Goal: Transaction & Acquisition: Obtain resource

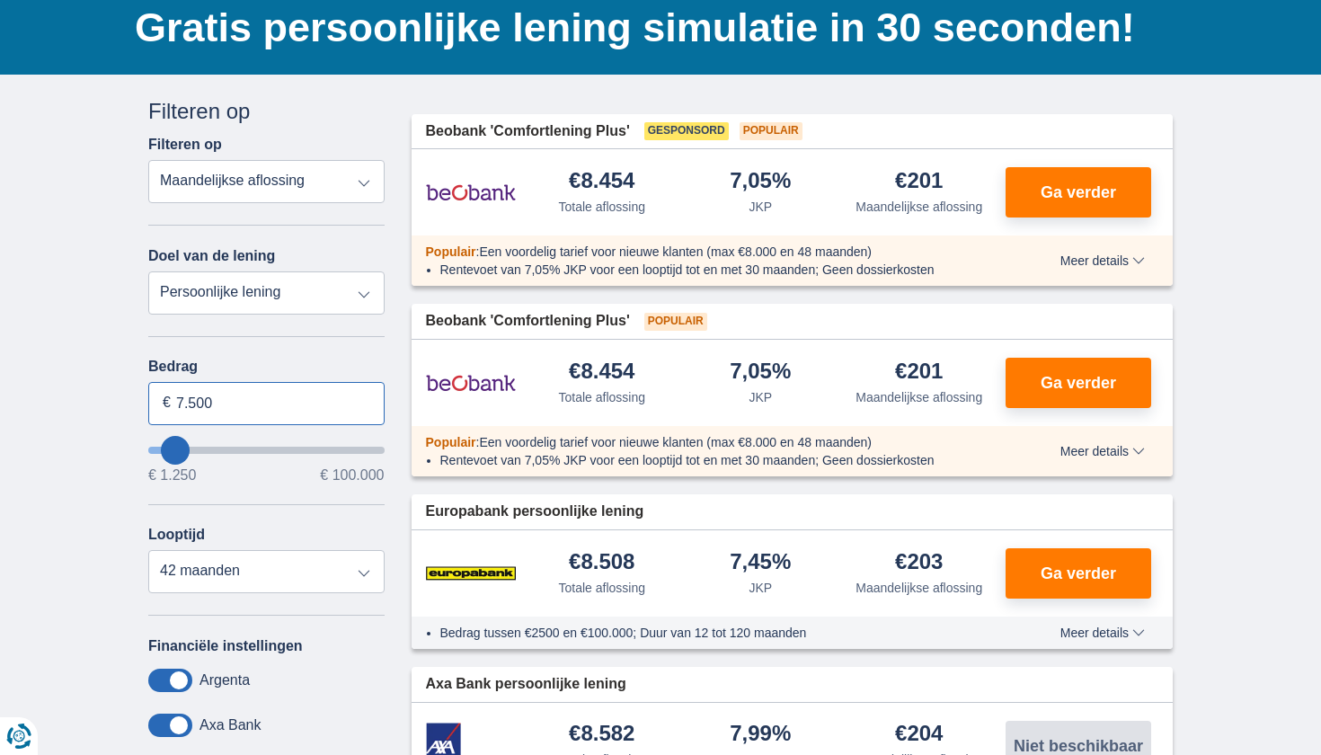
click at [236, 408] on input "7.500" at bounding box center [266, 403] width 236 height 43
type input "7"
type input "15.000"
type input "15250"
select select "60"
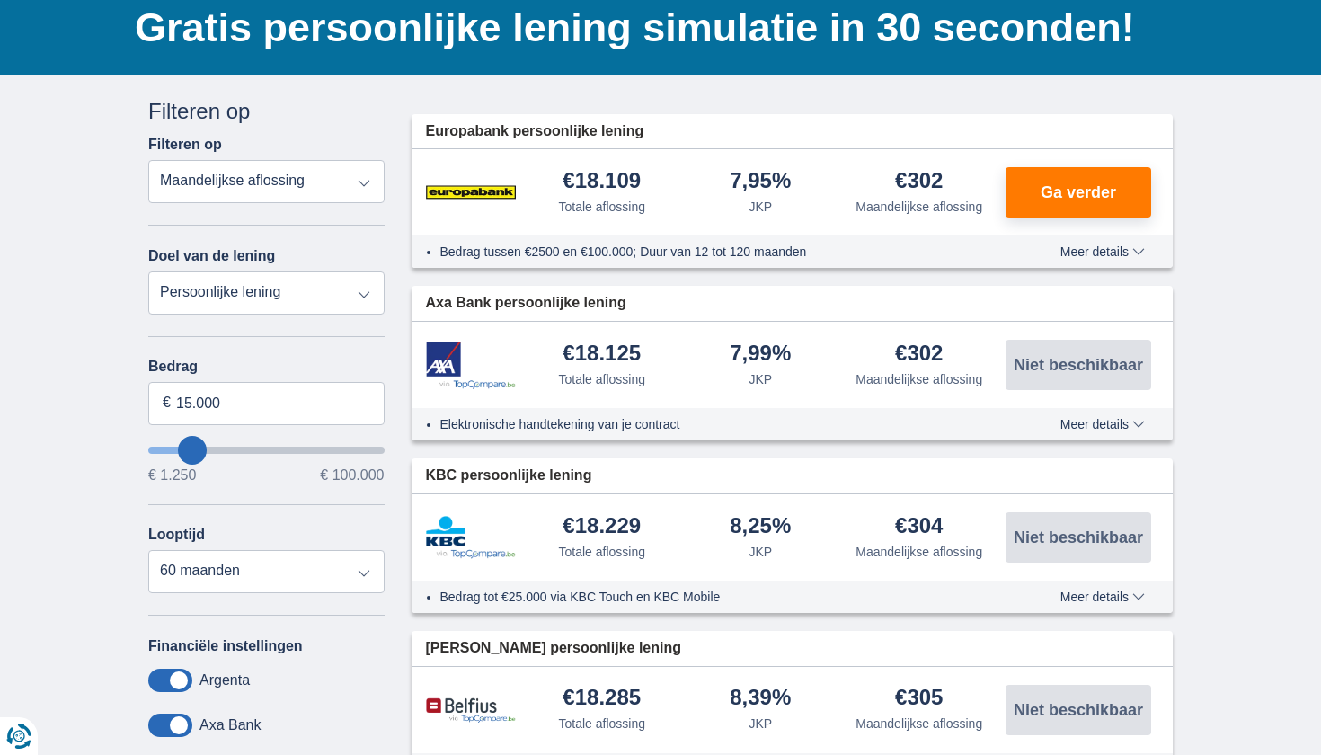
select select "vehicleLoan"
select select "3-4"
type input "15.000"
type input "15250"
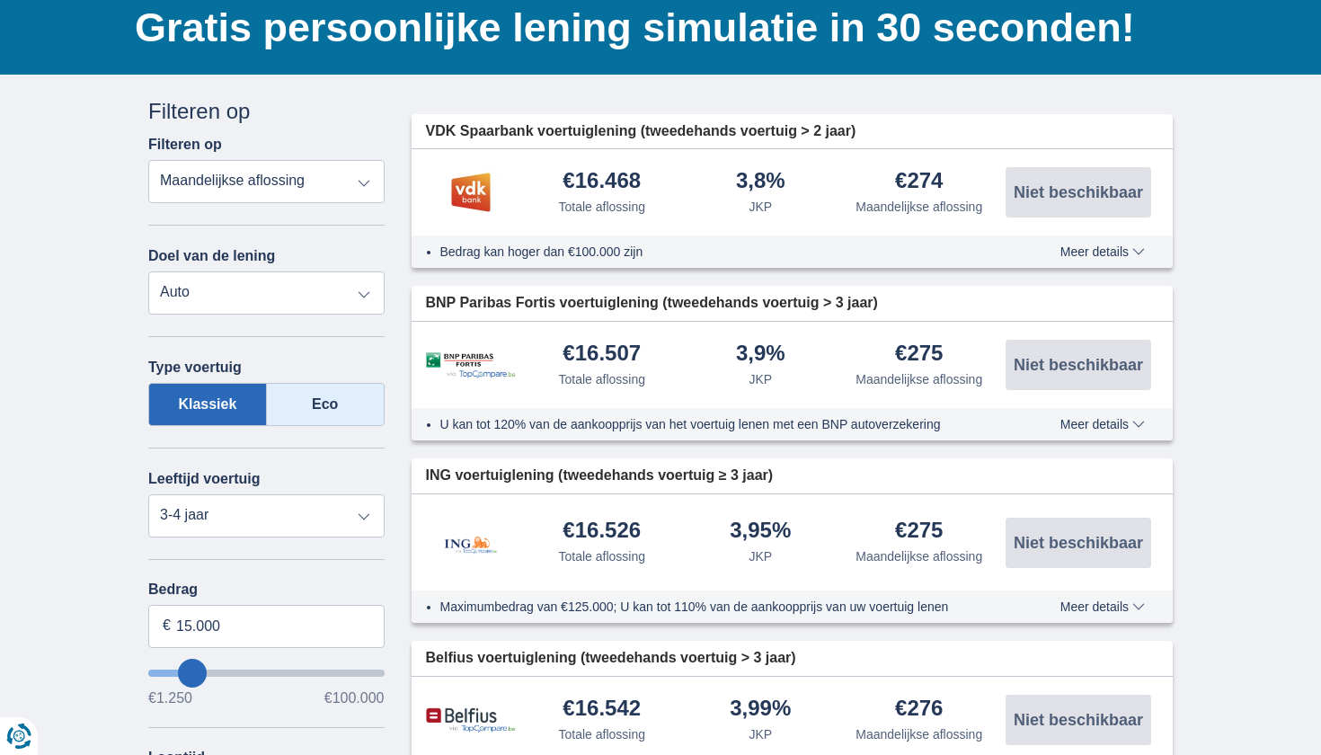
click at [306, 411] on label "Eco" at bounding box center [326, 404] width 118 height 43
click at [0, 0] on input "Eco" at bounding box center [0, 0] width 0 height 0
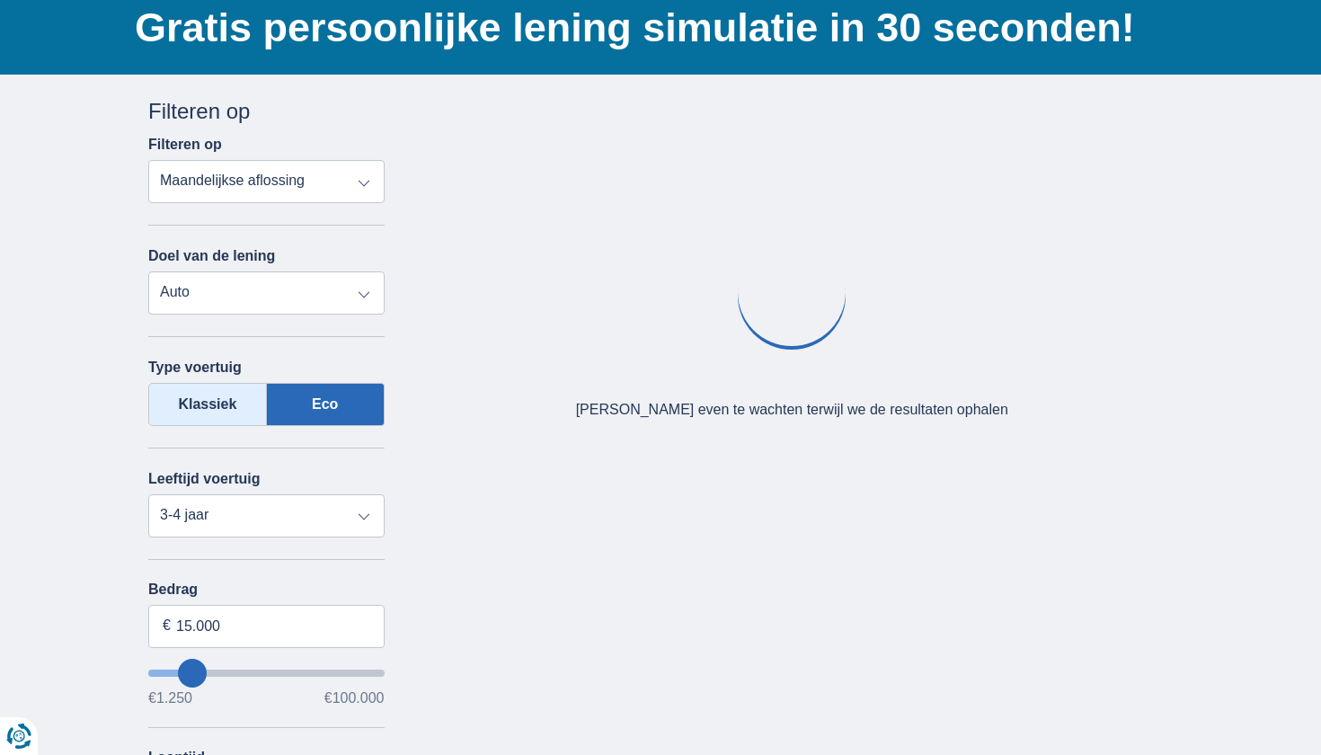
click at [232, 410] on label "Klassiek" at bounding box center [207, 404] width 119 height 43
click at [0, 0] on input "Klassiek" at bounding box center [0, 0] width 0 height 0
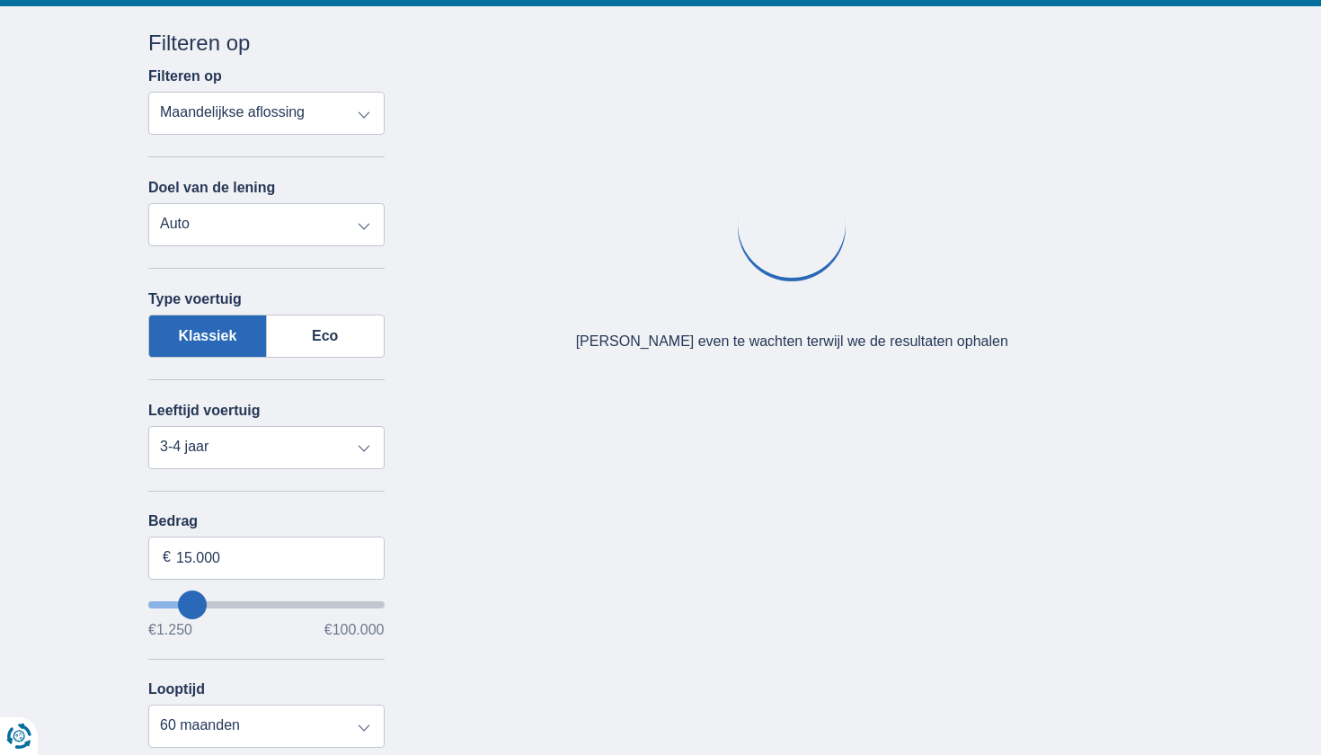
scroll to position [209, 0]
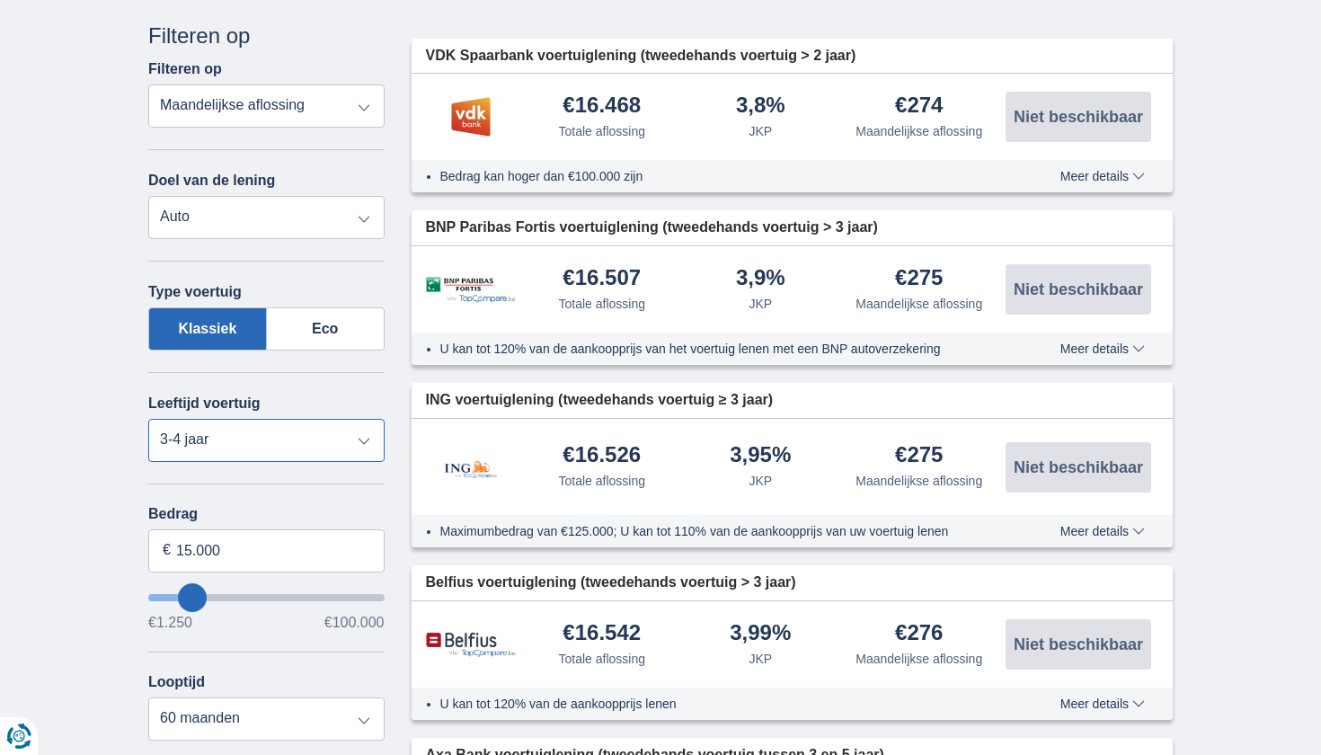
select select "4-5"
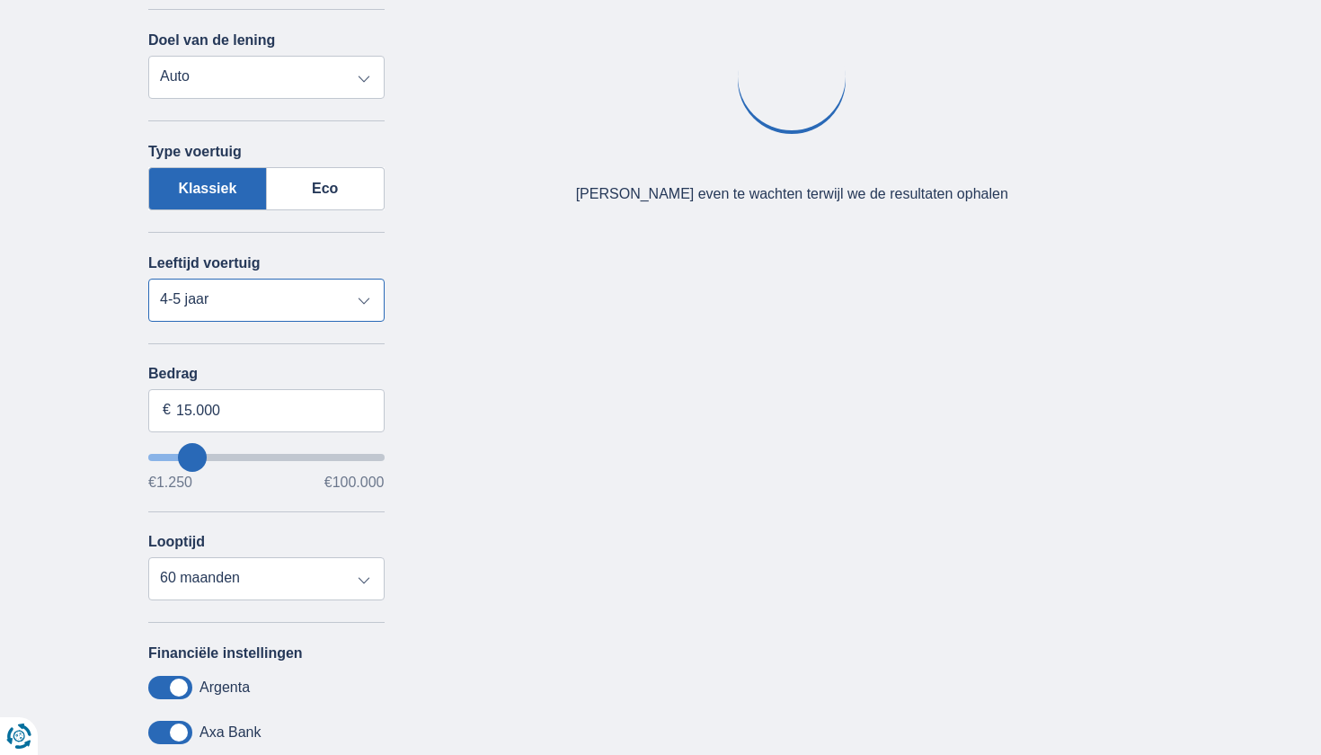
scroll to position [437, 0]
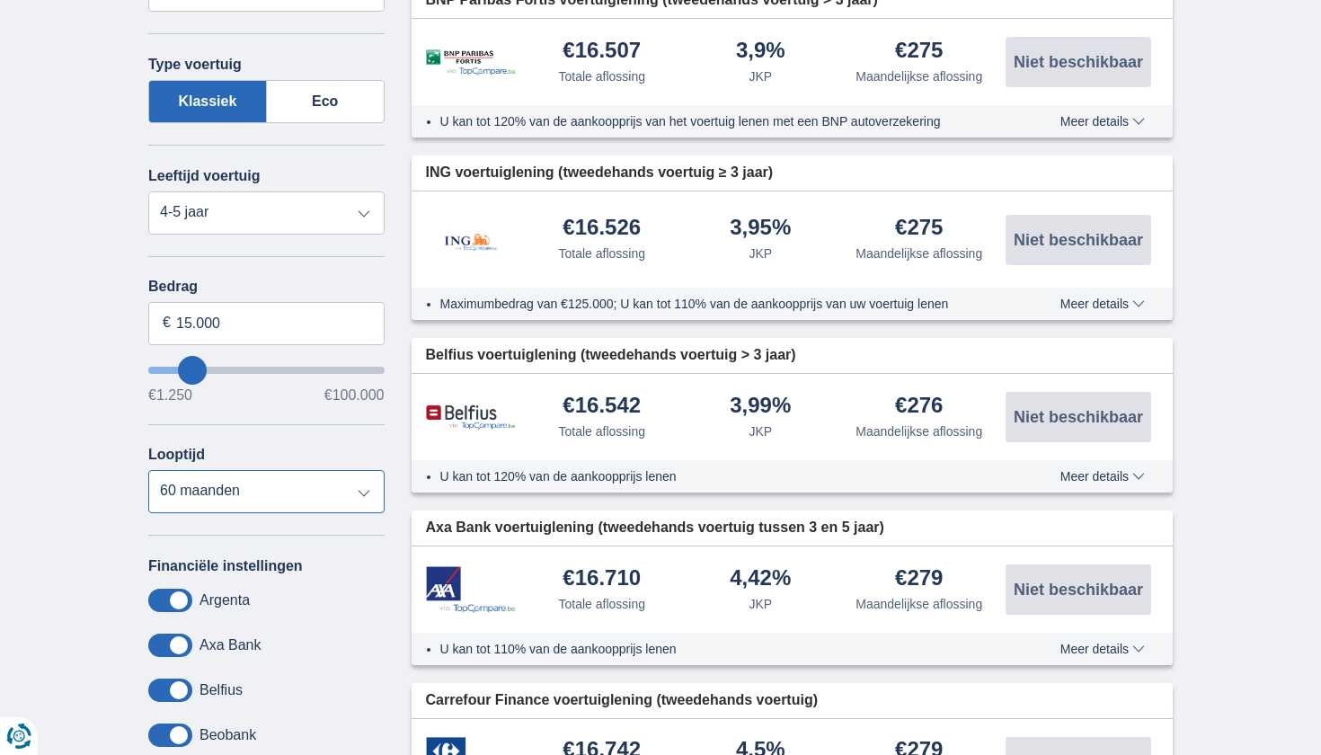
select select "24"
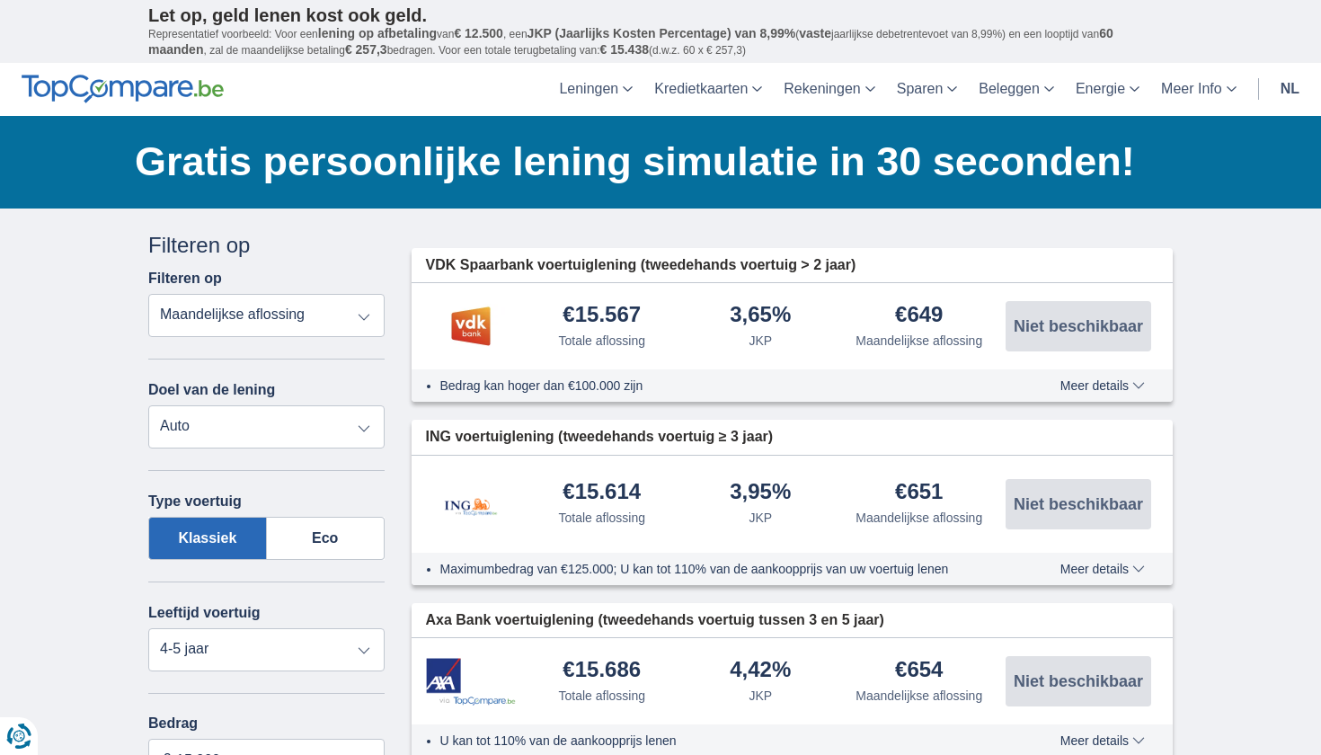
scroll to position [0, 0]
drag, startPoint x: 542, startPoint y: 348, endPoint x: 1072, endPoint y: 379, distance: 531.1
click at [1072, 379] on span "Meer details" at bounding box center [1102, 385] width 84 height 13
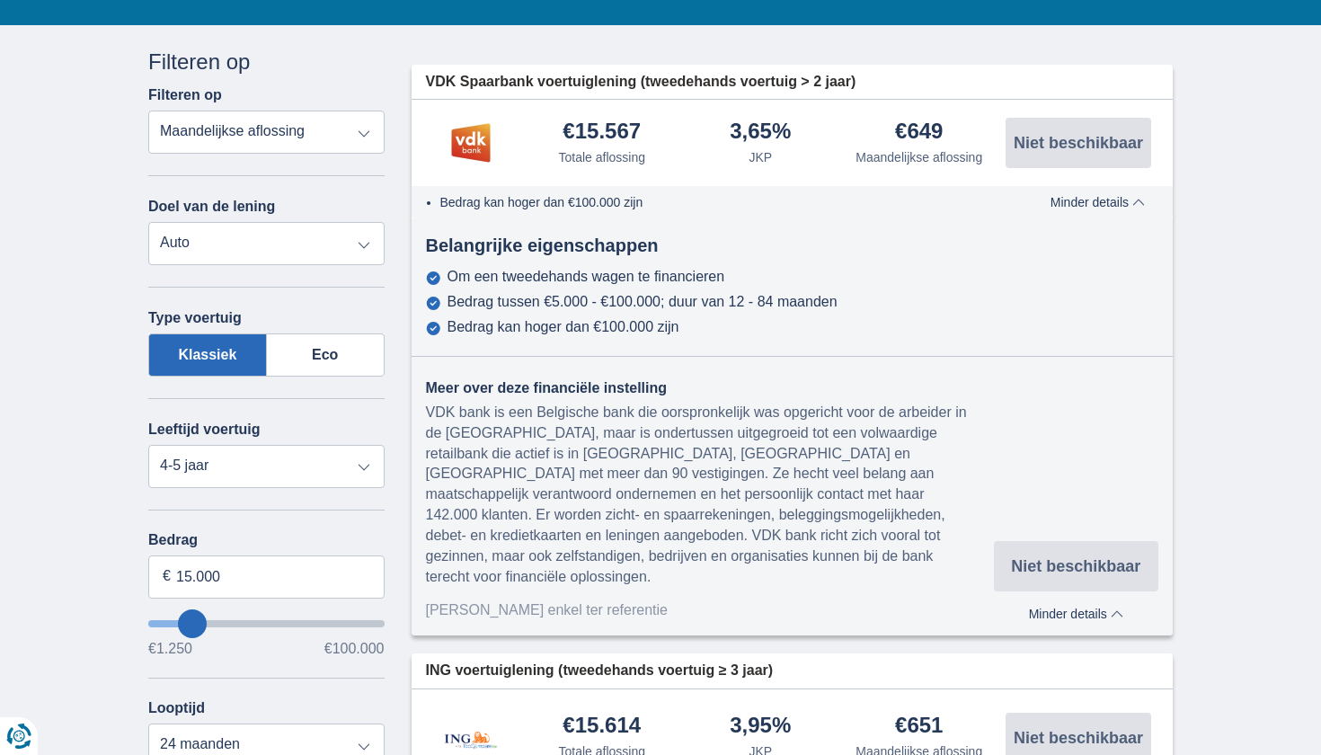
scroll to position [185, 0]
